Goal: Task Accomplishment & Management: Manage account settings

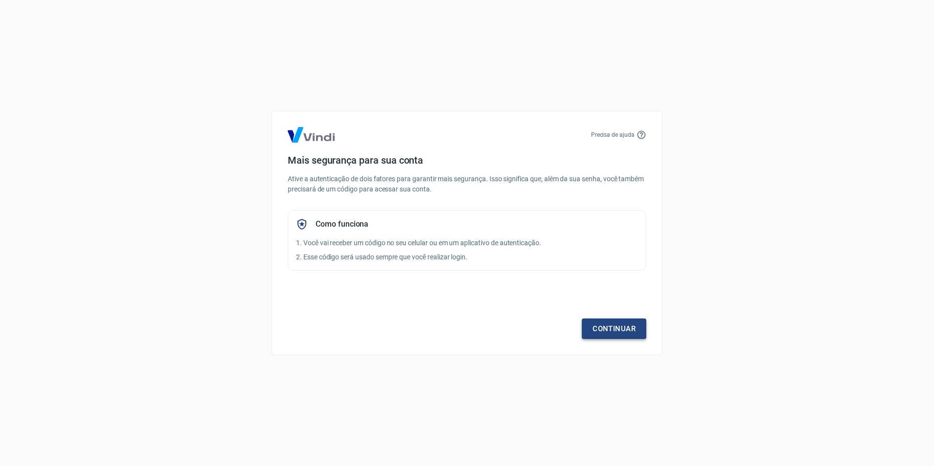
drag, startPoint x: 933, startPoint y: 1, endPoint x: 608, endPoint y: 327, distance: 460.3
click at [608, 327] on link "Continuar" at bounding box center [614, 328] width 64 height 21
